Goal: Information Seeking & Learning: Learn about a topic

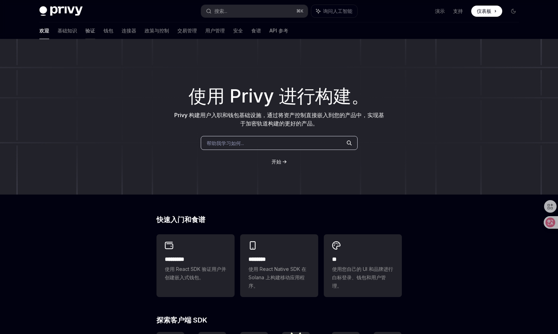
click at [85, 33] on font "验证" at bounding box center [90, 31] width 10 height 6
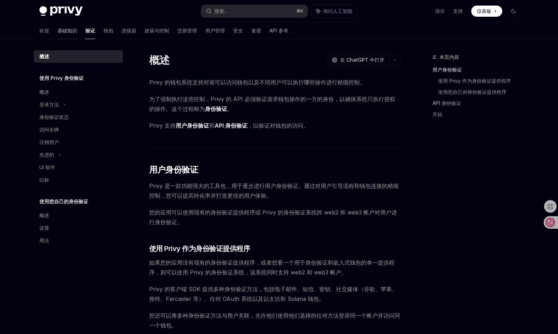
click at [57, 31] on font "基础知识" at bounding box center [67, 31] width 20 height 6
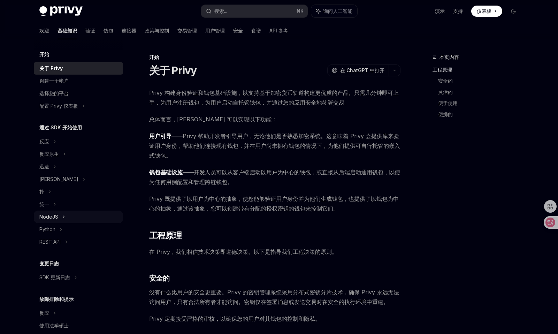
scroll to position [24, 0]
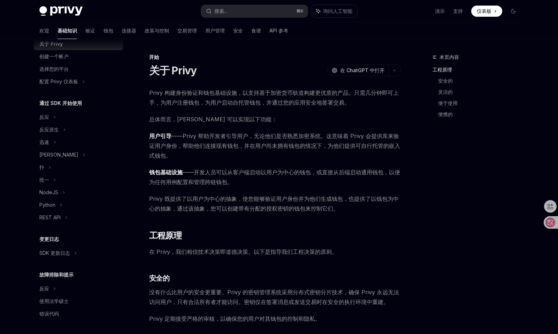
click at [225, 33] on div "欢迎 基础知识 验证 钱包 连接器 政策与控制 交易管理 用户管理 安全 食谱 API 参考" at bounding box center [163, 30] width 249 height 17
click at [233, 33] on font "安全" at bounding box center [238, 31] width 10 height 6
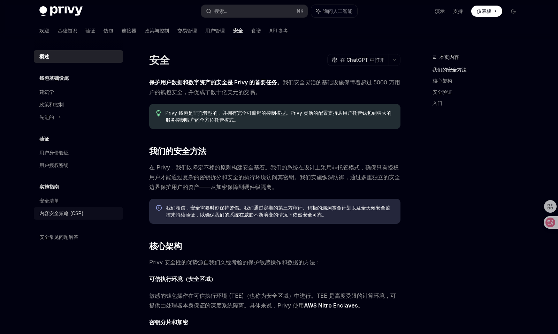
click at [52, 215] on font "内容安全策略 (CSP)" at bounding box center [61, 213] width 44 height 6
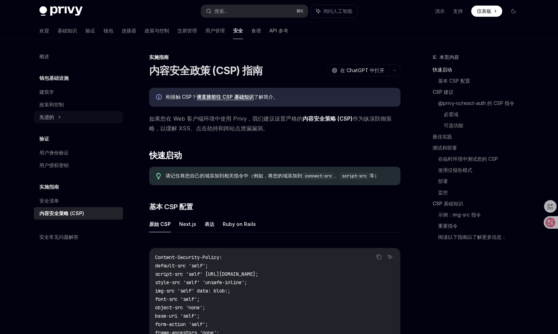
click at [54, 115] on font "先进的" at bounding box center [46, 117] width 15 height 6
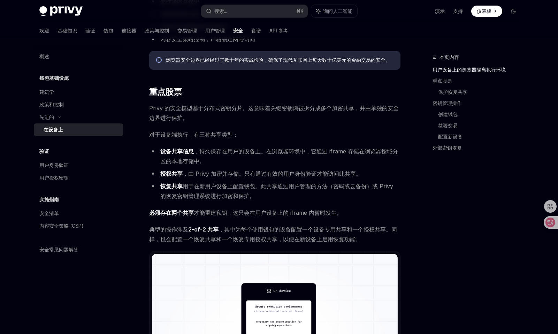
scroll to position [328, 0]
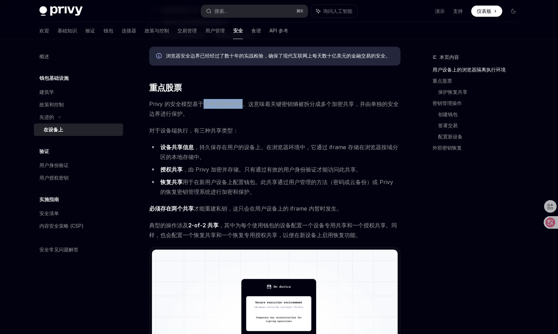
drag, startPoint x: 200, startPoint y: 104, endPoint x: 243, endPoint y: 105, distance: 42.5
click at [243, 105] on font "Privy 的安全模型基于分布式密钥分片。这意味着关键密钥熵被拆分成多个加密共享，并由单独的安全边界进行保护。" at bounding box center [273, 108] width 249 height 17
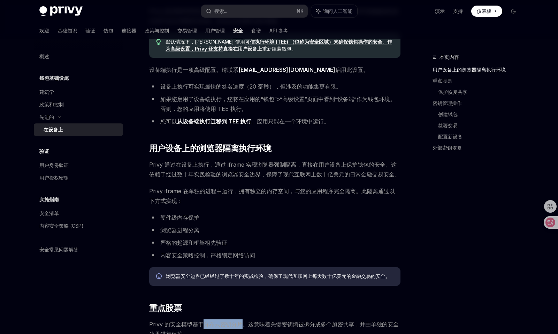
scroll to position [0, 0]
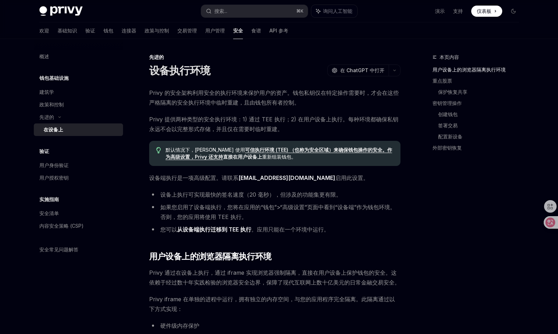
click at [51, 78] on font "钱包基础设施" at bounding box center [53, 78] width 29 height 6
click at [51, 88] on div "建筑学" at bounding box center [46, 92] width 15 height 8
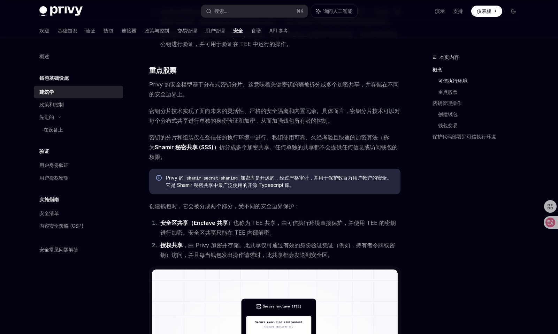
scroll to position [205, 0]
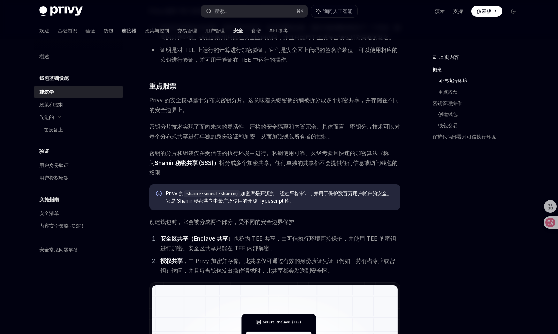
click at [122, 28] on font "连接器" at bounding box center [129, 31] width 15 height 6
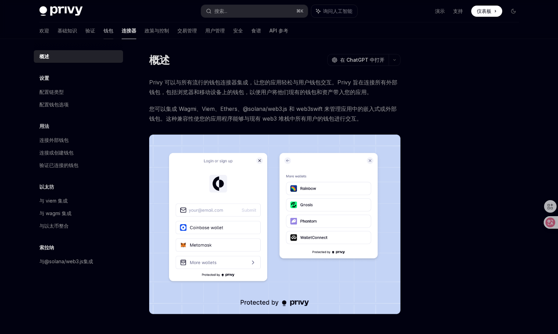
click at [103, 32] on font "钱包" at bounding box center [108, 31] width 10 height 6
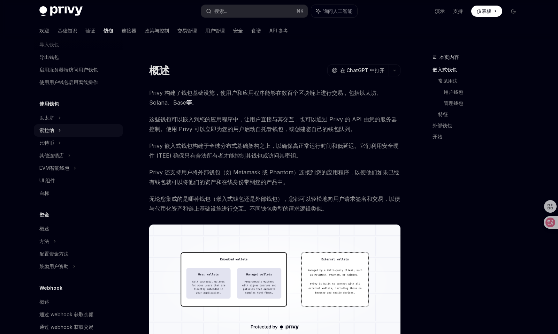
scroll to position [95, 0]
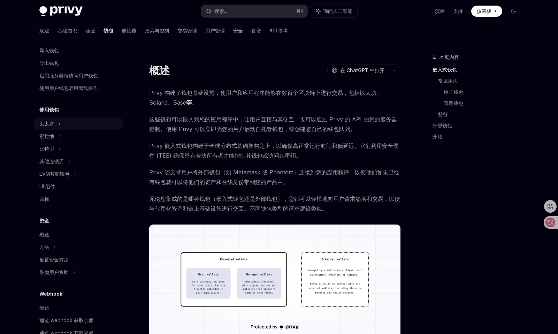
click at [48, 16] on font "以太坊" at bounding box center [49, 13] width 20 height 6
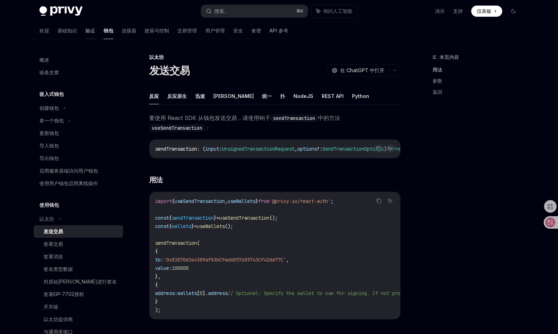
click at [85, 29] on font "验证" at bounding box center [90, 31] width 10 height 6
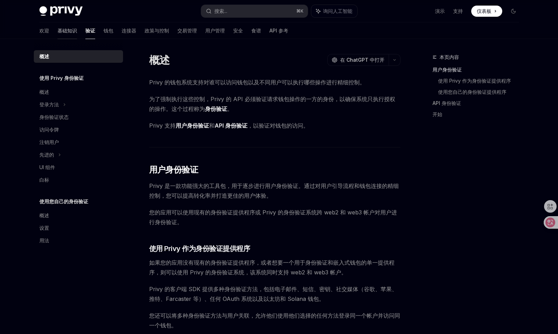
click at [57, 31] on font "基础知识" at bounding box center [67, 31] width 20 height 6
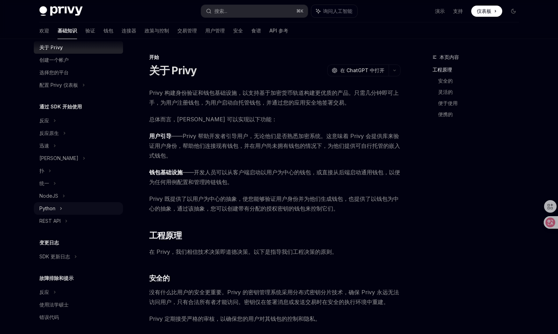
scroll to position [24, 0]
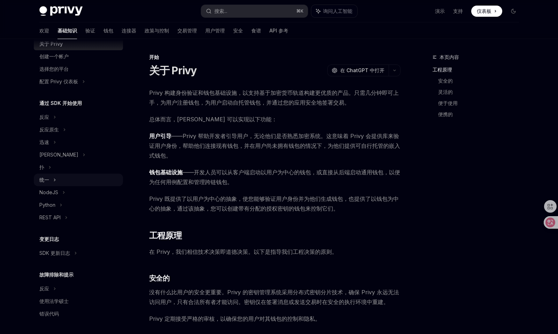
click at [46, 177] on font "统一" at bounding box center [44, 180] width 10 height 6
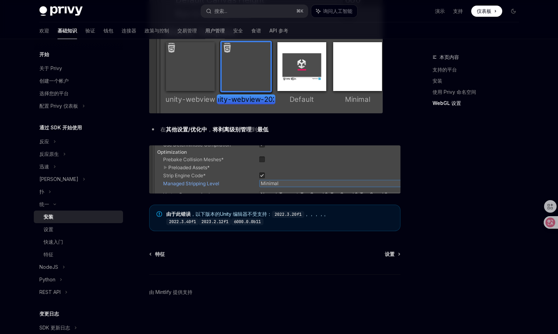
click at [205, 30] on font "用户管理" at bounding box center [215, 31] width 20 height 6
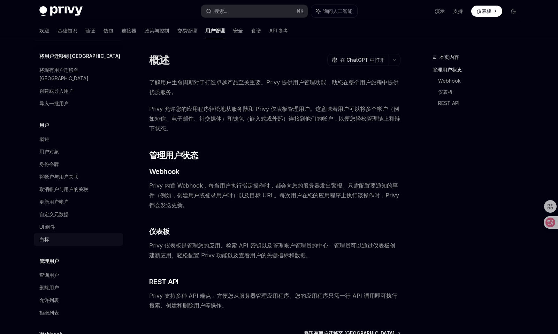
scroll to position [23, 0]
click at [51, 159] on div "身份令牌" at bounding box center [49, 163] width 20 height 8
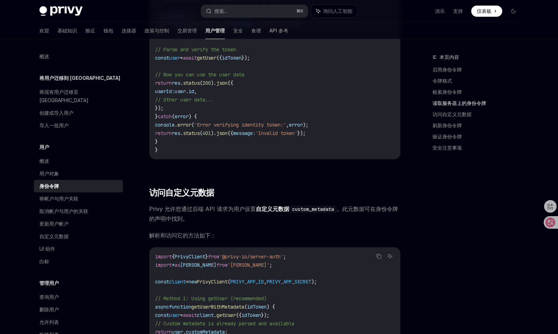
scroll to position [1001, 0]
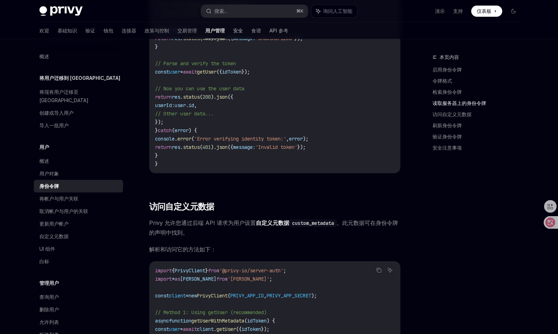
click at [233, 32] on font "安全" at bounding box center [238, 31] width 10 height 6
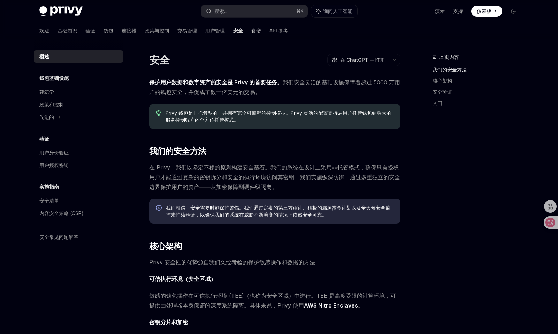
click at [251, 32] on font "食谱" at bounding box center [256, 31] width 10 height 6
type textarea "*"
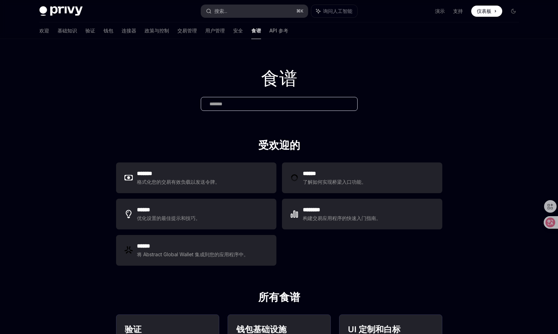
click at [230, 9] on button "搜索... ⌘ K" at bounding box center [254, 11] width 107 height 13
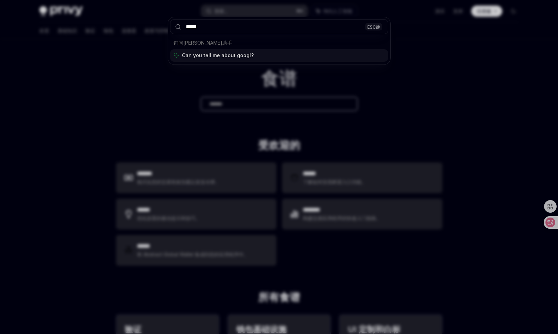
type input "******"
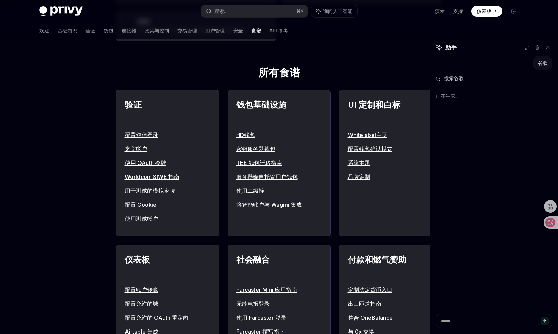
scroll to position [251, 0]
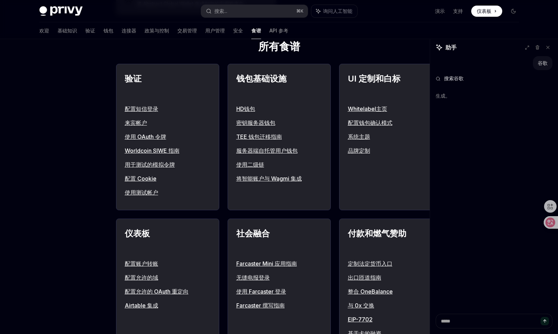
click at [155, 136] on font "使用 OAuth 令牌" at bounding box center [145, 136] width 41 height 7
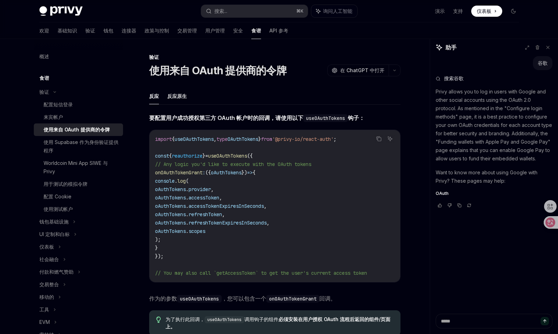
click at [224, 118] on font "要配置用户成功授权第三方 OAuth 帐户时的回调，请使用以下" at bounding box center [226, 117] width 154 height 7
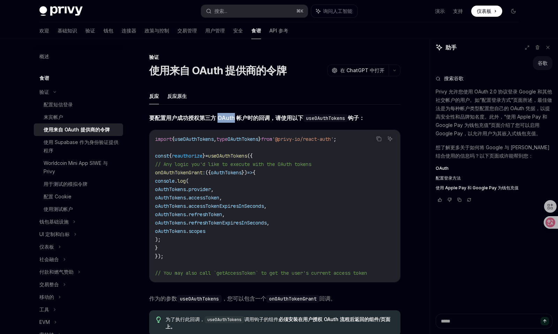
copy font "OAuth"
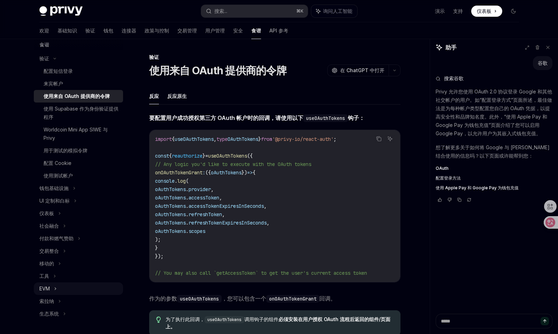
click at [45, 290] on font "EVM" at bounding box center [44, 288] width 10 height 6
type textarea "*"
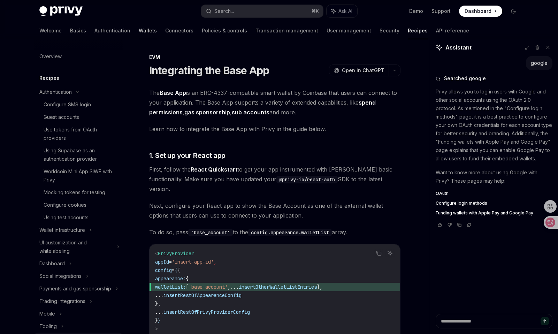
click at [139, 33] on link "Wallets" at bounding box center [148, 30] width 18 height 17
